Goal: Communication & Community: Answer question/provide support

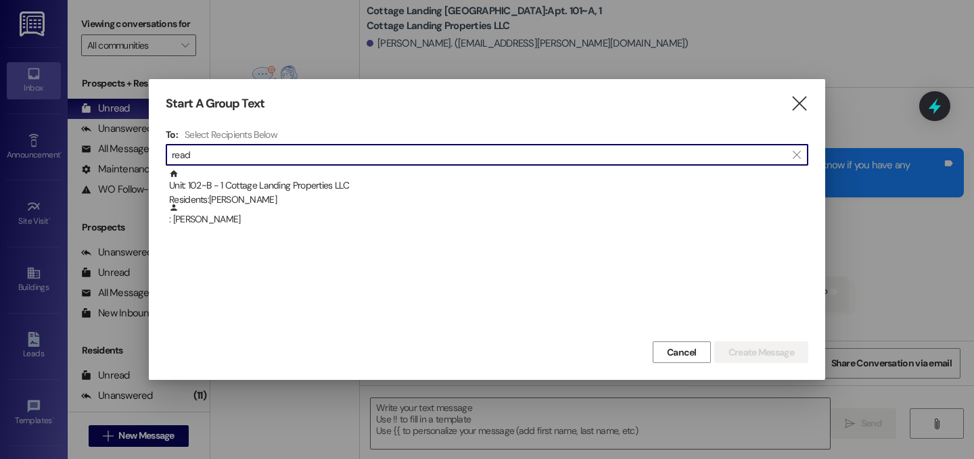
scroll to position [30597, 0]
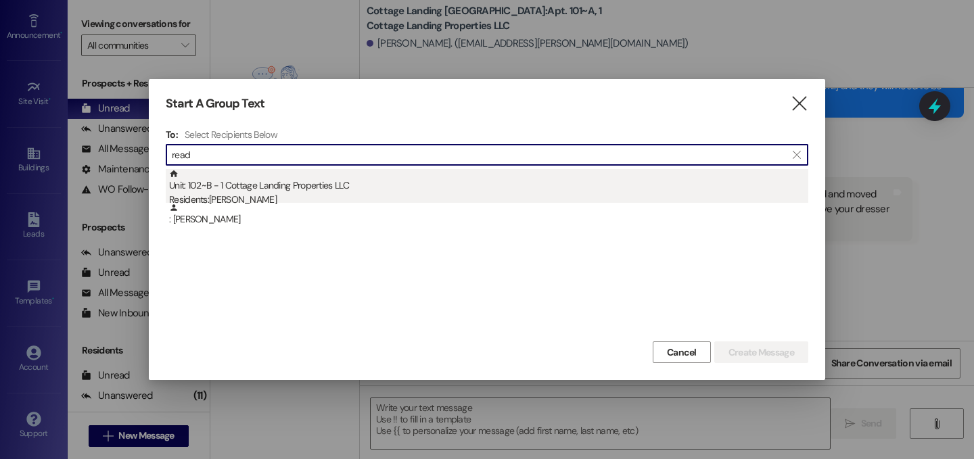
type input "read"
click at [315, 191] on div "Unit: 102~B - 1 Cottage Landing Properties LLC Residents: [PERSON_NAME]" at bounding box center [488, 188] width 639 height 39
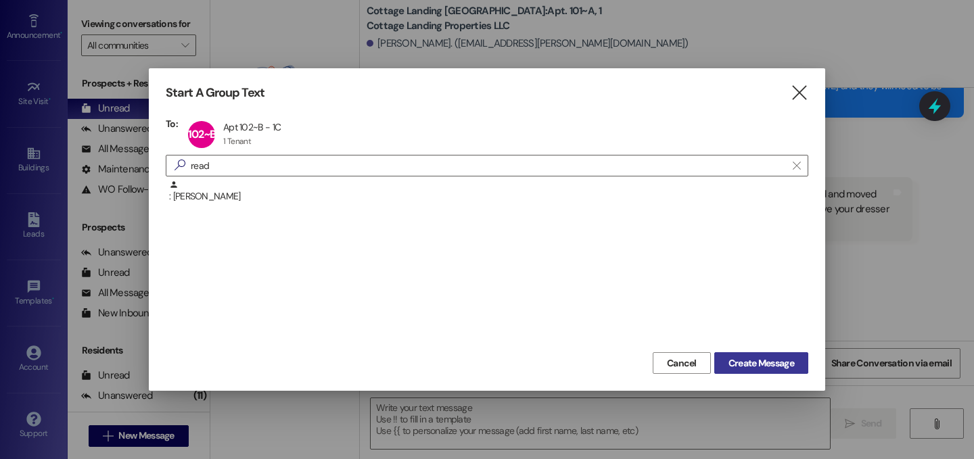
click at [751, 362] on span "Create Message" at bounding box center [761, 363] width 66 height 14
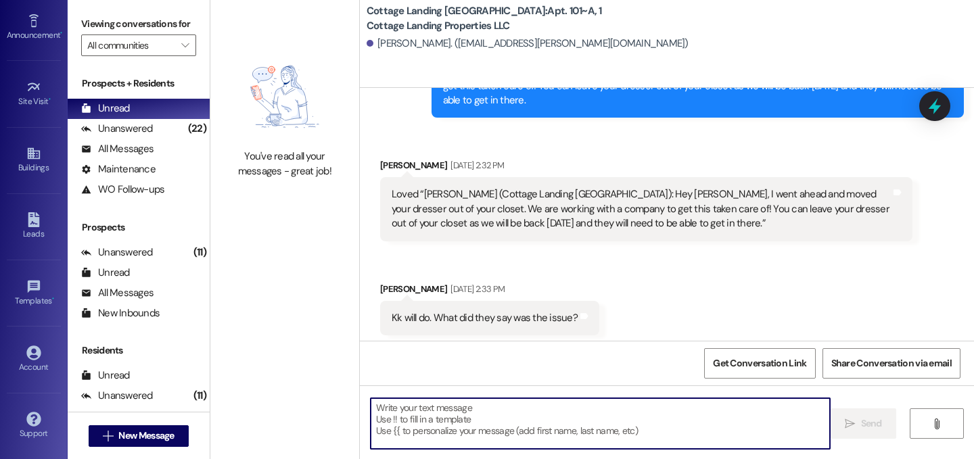
click at [433, 418] on textarea at bounding box center [599, 423] width 459 height 51
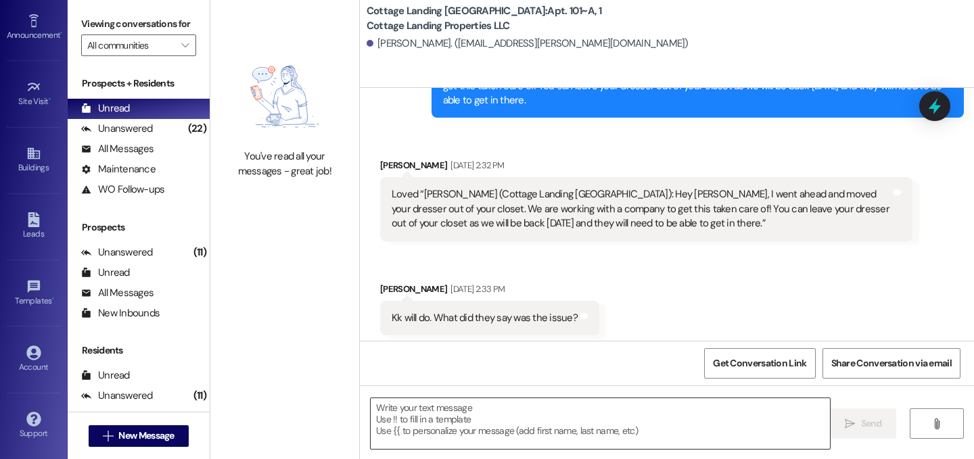
click at [433, 419] on textarea at bounding box center [599, 423] width 459 height 51
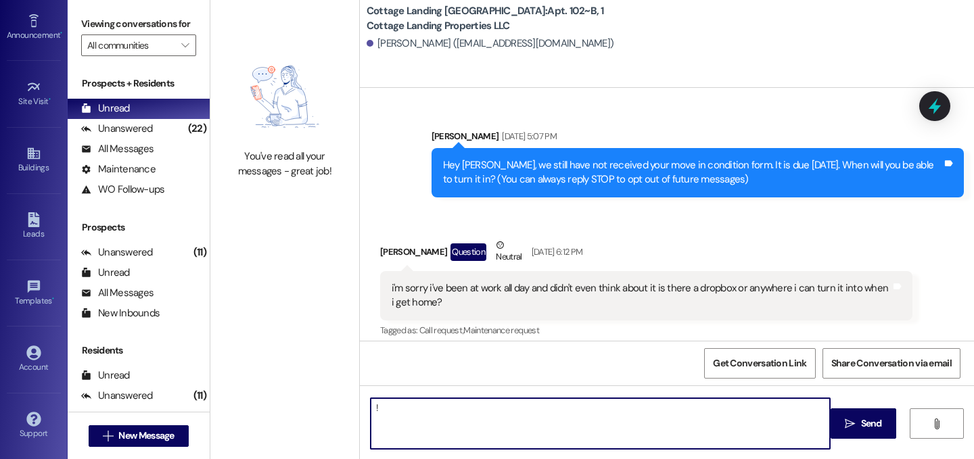
type textarea "!!"
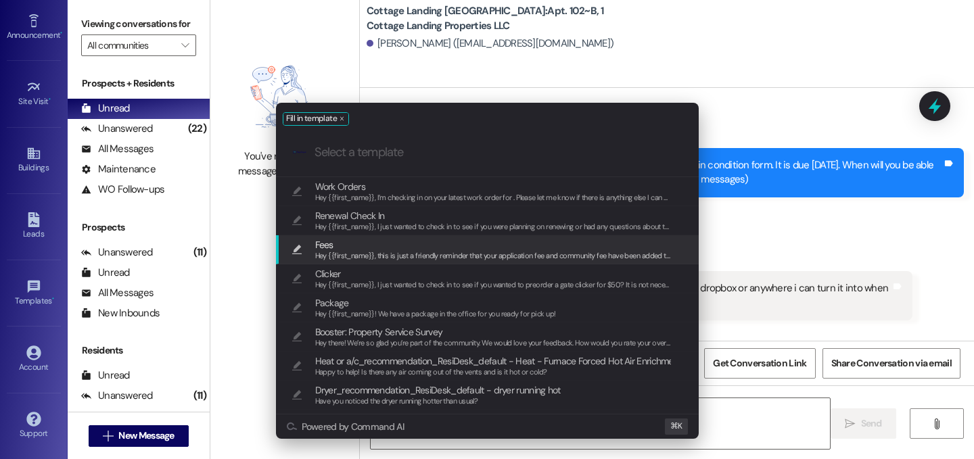
scroll to position [15711, 0]
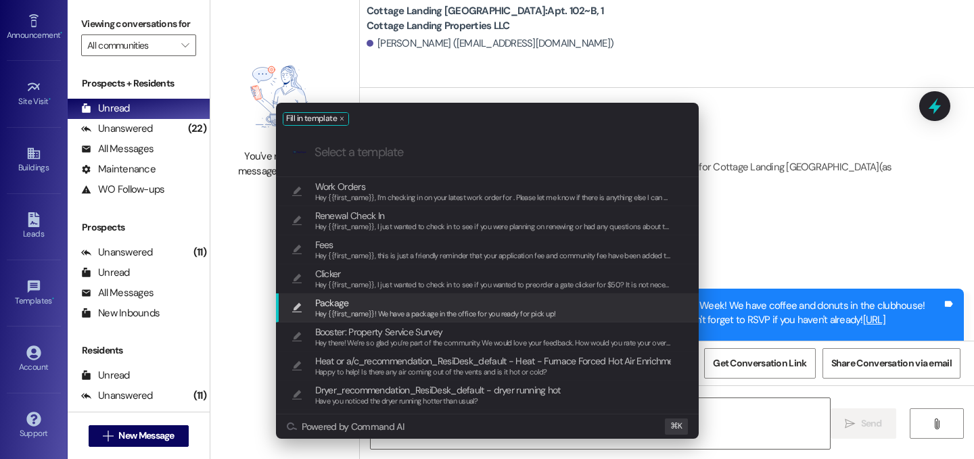
drag, startPoint x: 336, startPoint y: 304, endPoint x: 361, endPoint y: 306, distance: 25.1
click at [336, 304] on span "Package" at bounding box center [332, 302] width 34 height 15
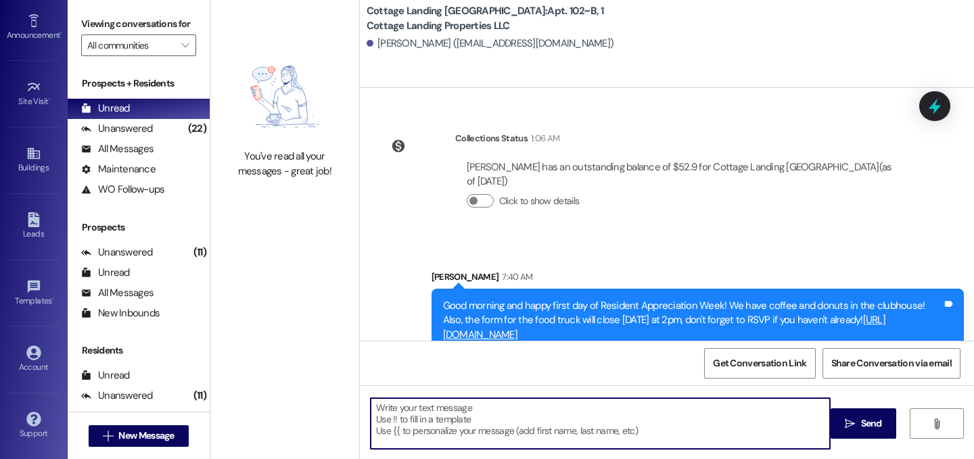
type textarea "Hey {{first_name}}! We have a package in the office for you ready for pick up!"
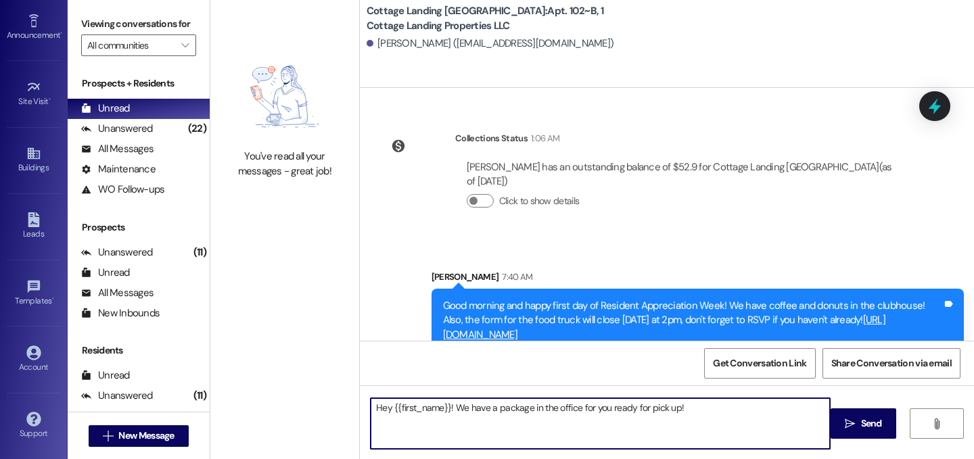
drag, startPoint x: 862, startPoint y: 431, endPoint x: 739, endPoint y: 425, distance: 123.2
click at [862, 431] on button " Send" at bounding box center [863, 423] width 66 height 30
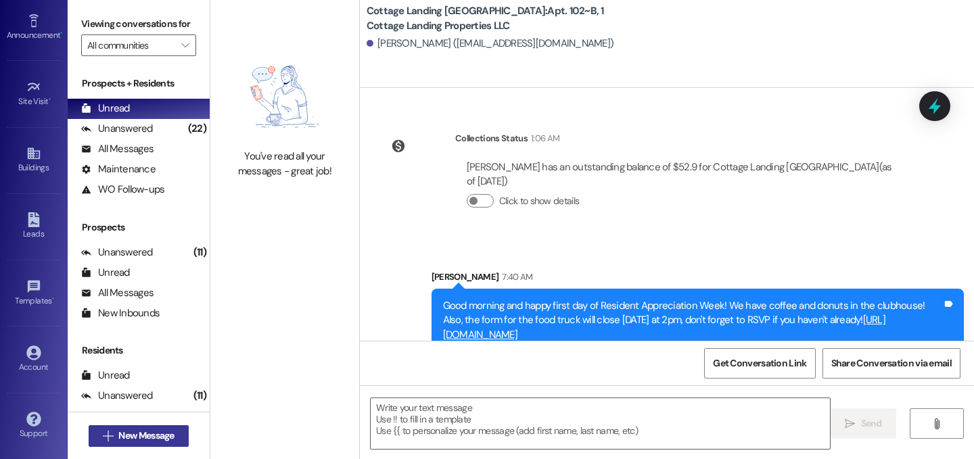
click at [122, 434] on span "New Message" at bounding box center [145, 436] width 55 height 14
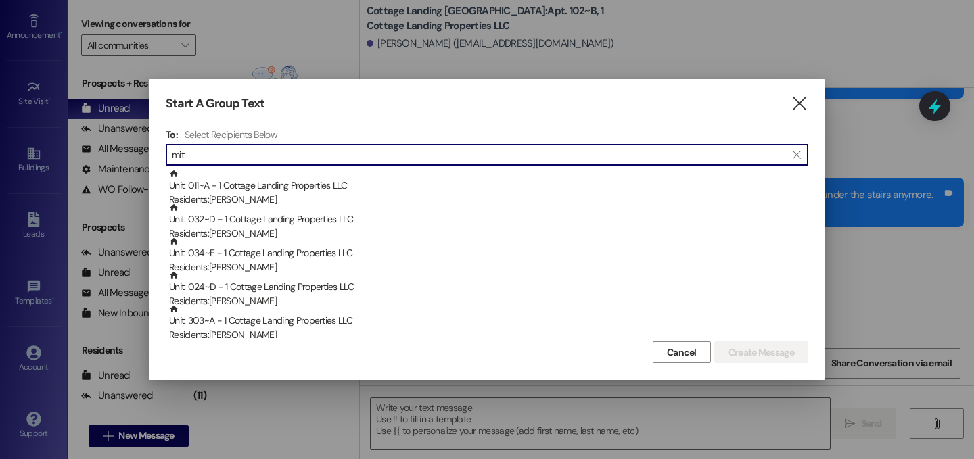
scroll to position [9489, 0]
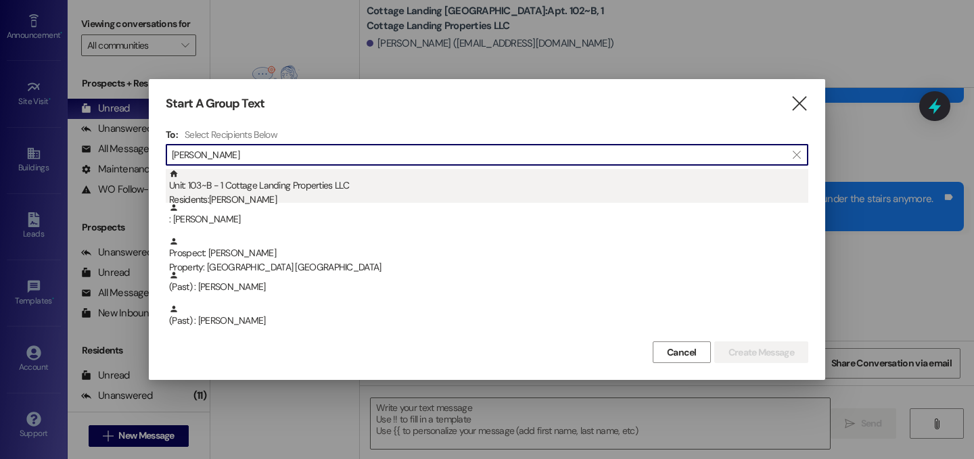
type input "[PERSON_NAME]"
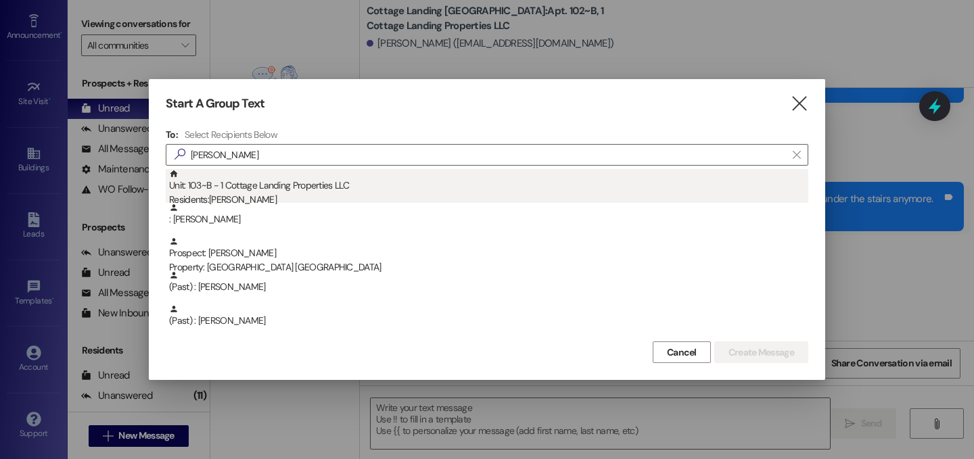
click at [343, 199] on div "Residents: [PERSON_NAME]" at bounding box center [488, 200] width 639 height 14
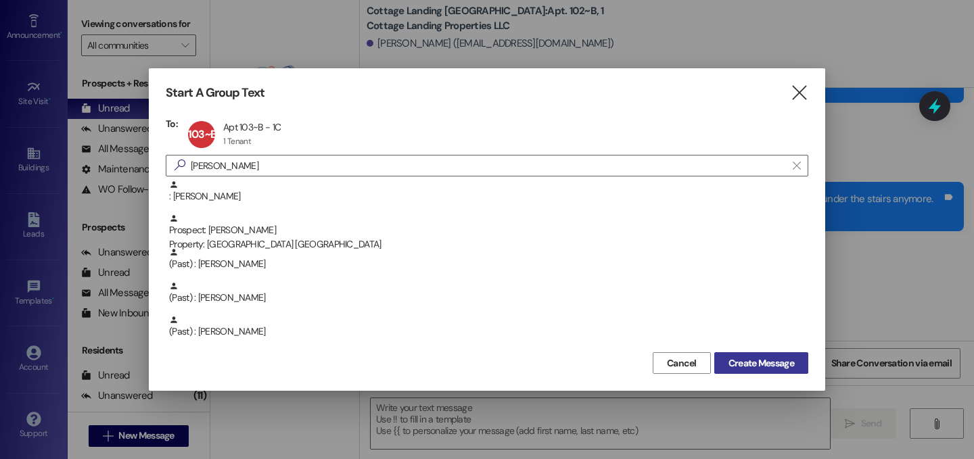
click at [749, 360] on span "Create Message" at bounding box center [761, 363] width 66 height 14
click at [664, 426] on div at bounding box center [487, 229] width 974 height 459
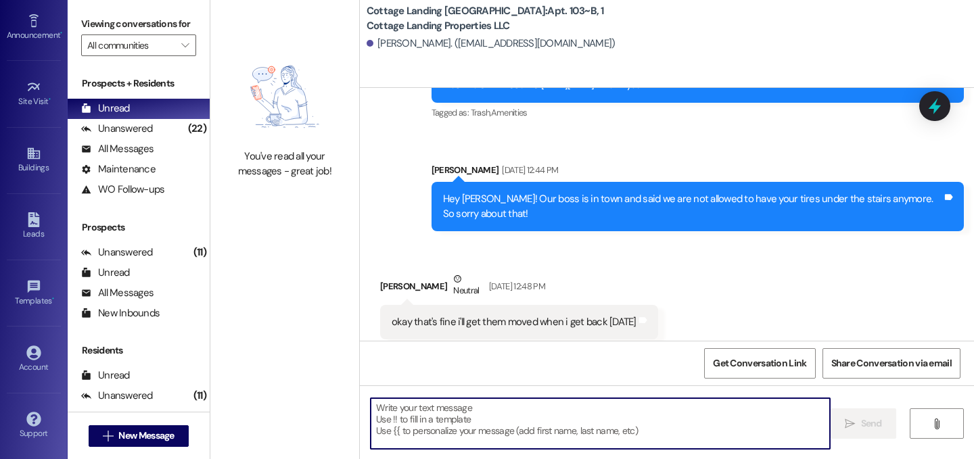
click at [664, 427] on textarea at bounding box center [599, 423] width 459 height 51
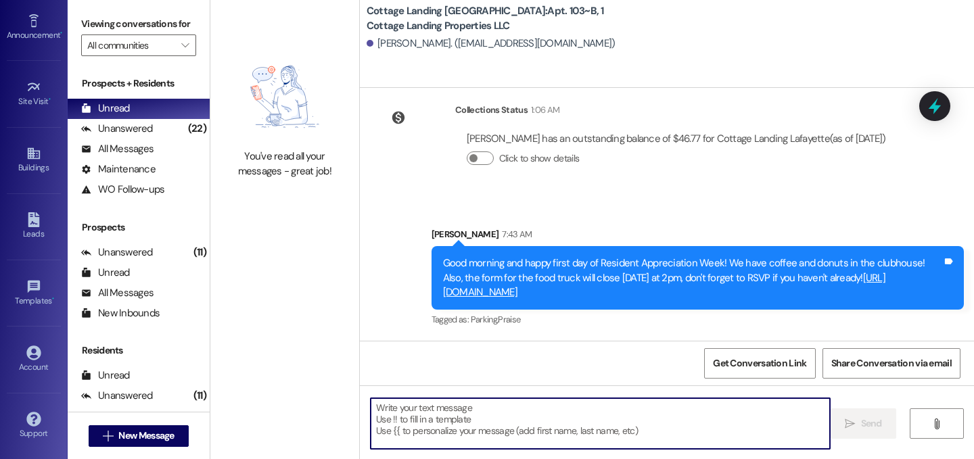
scroll to position [2258, 0]
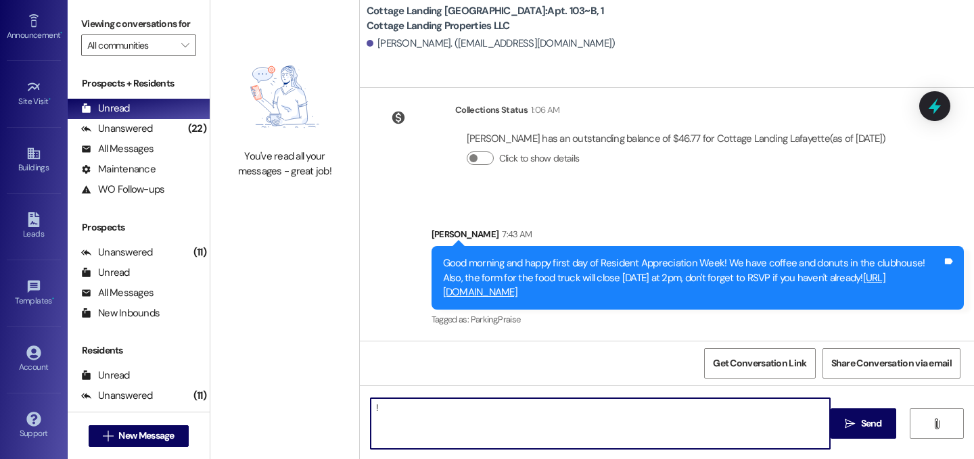
type textarea "!!"
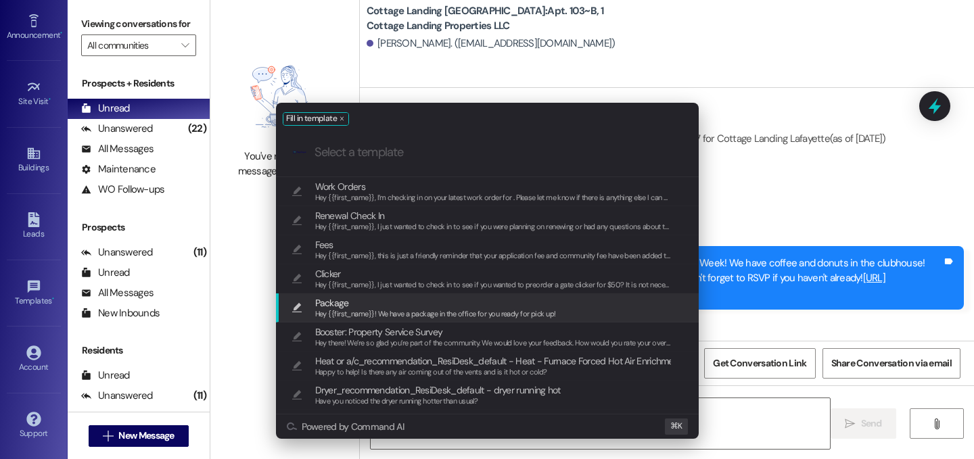
drag, startPoint x: 409, startPoint y: 309, endPoint x: 588, endPoint y: 334, distance: 180.9
click at [408, 309] on span "Hey {{first_name}}! We have a package in the office for you ready for pick up!" at bounding box center [435, 313] width 241 height 9
type textarea "Hey {{first_name}}! We have a package in the office for you ready for pick up!"
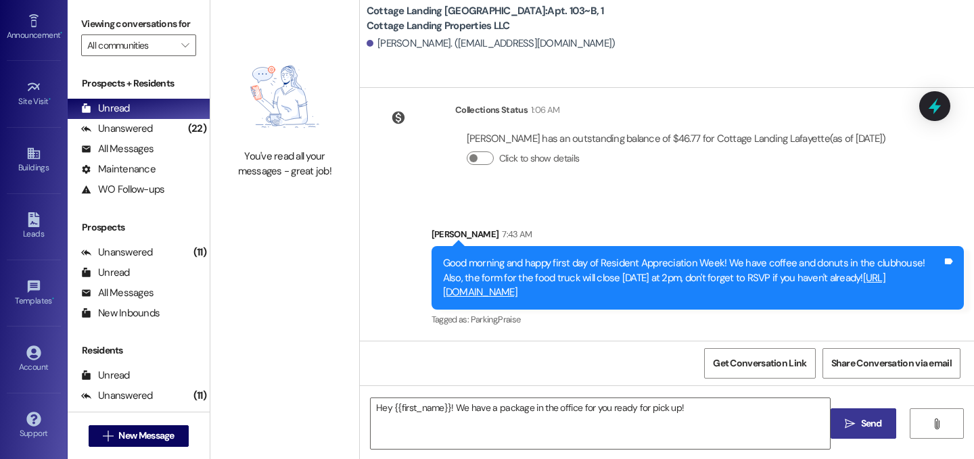
click at [846, 424] on icon "" at bounding box center [849, 423] width 10 height 11
